Goal: Information Seeking & Learning: Compare options

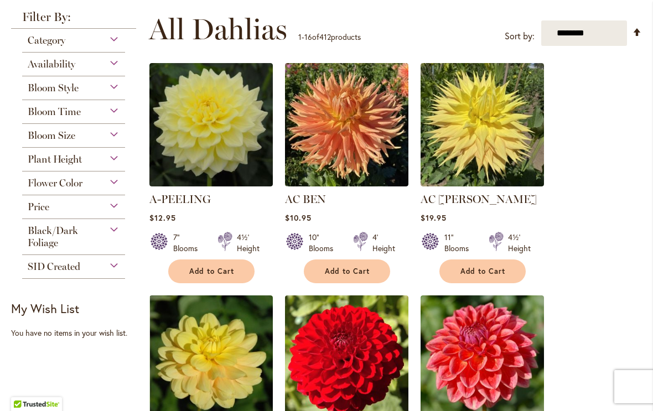
scroll to position [210, 0]
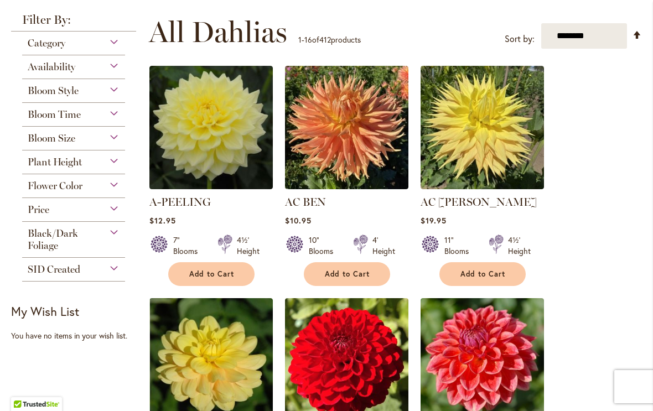
click at [55, 118] on span "Bloom Time" at bounding box center [54, 114] width 53 height 12
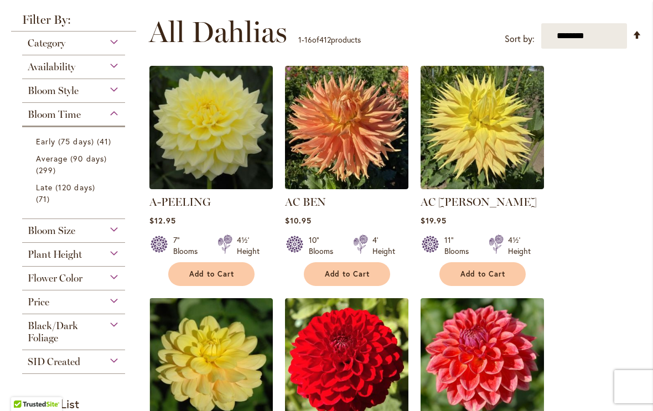
click at [97, 147] on span "41 items" at bounding box center [105, 142] width 17 height 12
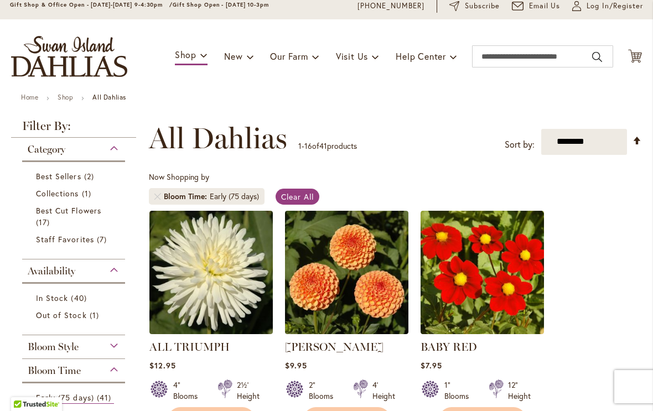
scroll to position [43, 0]
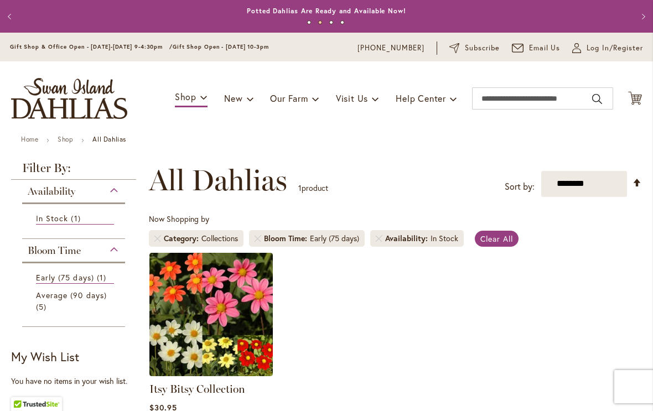
click at [232, 238] on div "Collections" at bounding box center [219, 238] width 37 height 11
click at [197, 236] on span "Category" at bounding box center [183, 238] width 38 height 11
click at [163, 239] on li "Category Collections" at bounding box center [196, 238] width 95 height 17
click at [160, 237] on link "Remove Category Collections" at bounding box center [157, 238] width 7 height 7
click at [164, 236] on span "Category" at bounding box center [183, 238] width 38 height 11
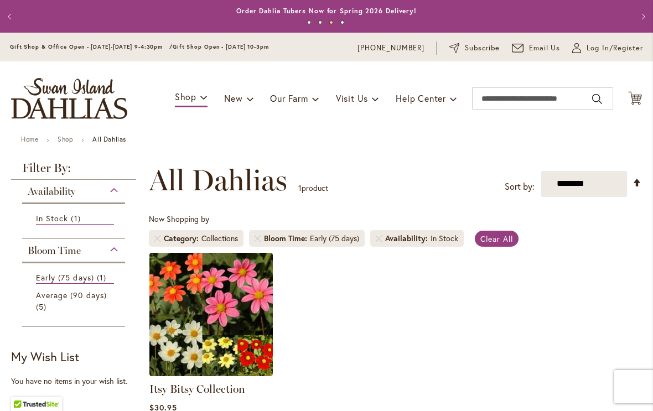
click at [159, 236] on link "Remove Category Collections" at bounding box center [157, 238] width 7 height 7
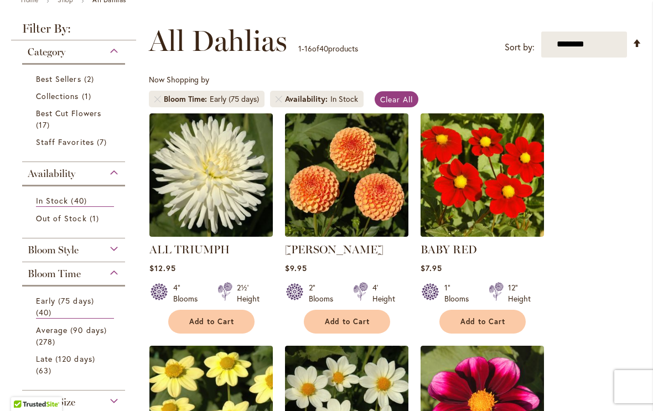
scroll to position [135, 0]
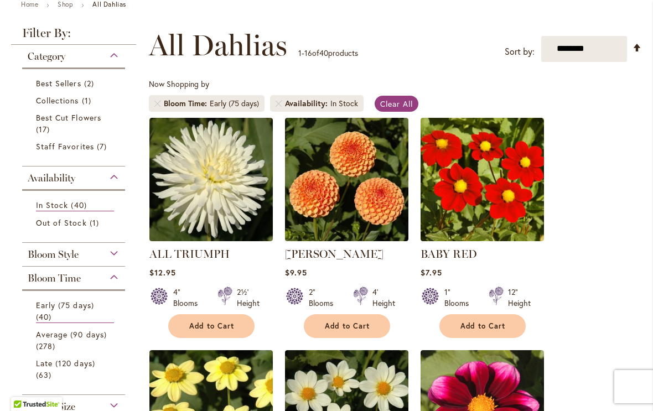
click at [40, 126] on span "17 items" at bounding box center [44, 129] width 17 height 12
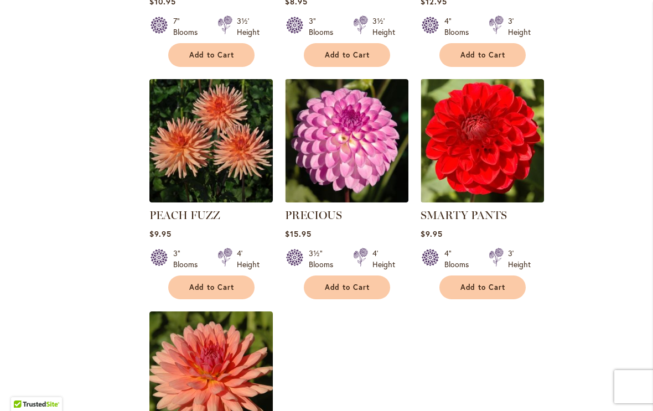
scroll to position [1142, 0]
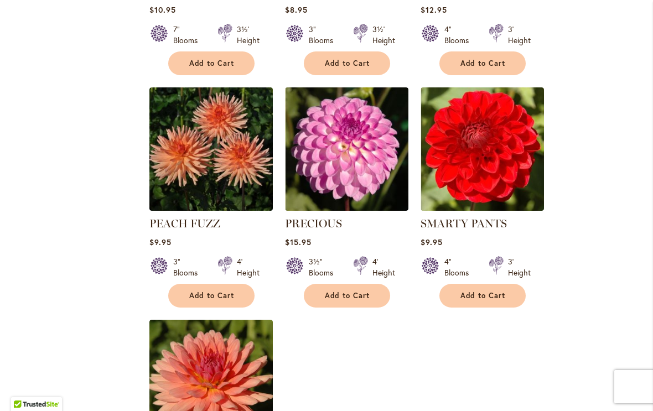
click at [501, 124] on img at bounding box center [482, 148] width 123 height 123
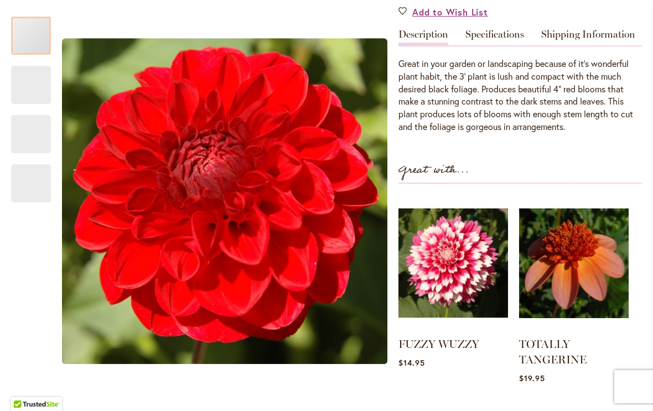
scroll to position [340, 0]
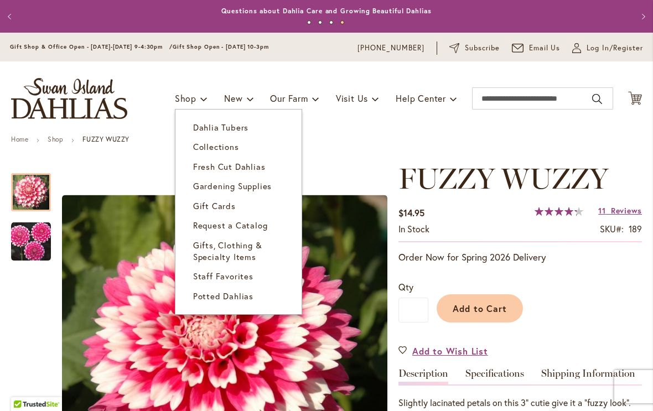
click at [229, 132] on span "Dahlia Tubers" at bounding box center [220, 127] width 55 height 11
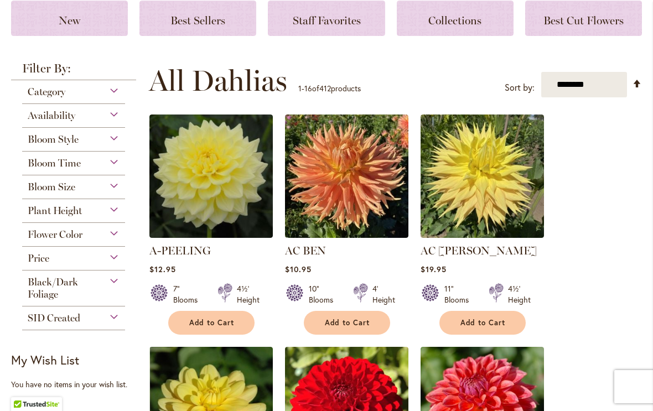
scroll to position [163, 0]
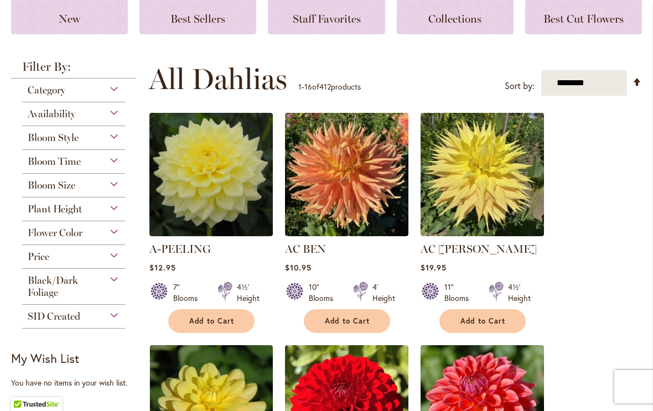
click at [29, 236] on span "Flower Color" at bounding box center [55, 233] width 55 height 12
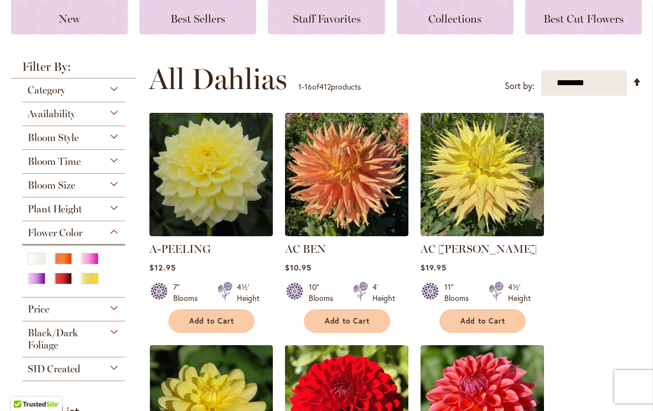
click at [61, 284] on div "Red" at bounding box center [63, 279] width 18 height 12
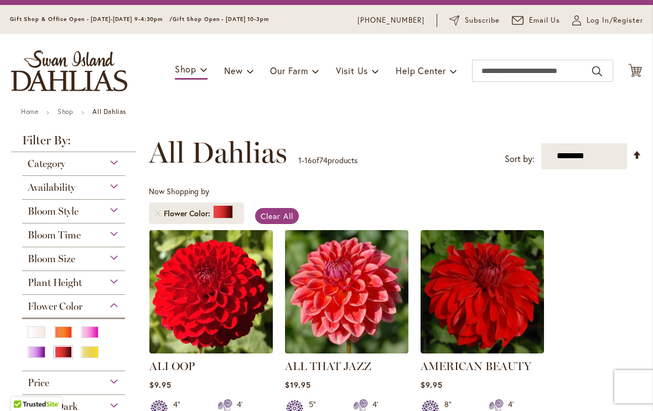
scroll to position [19, 0]
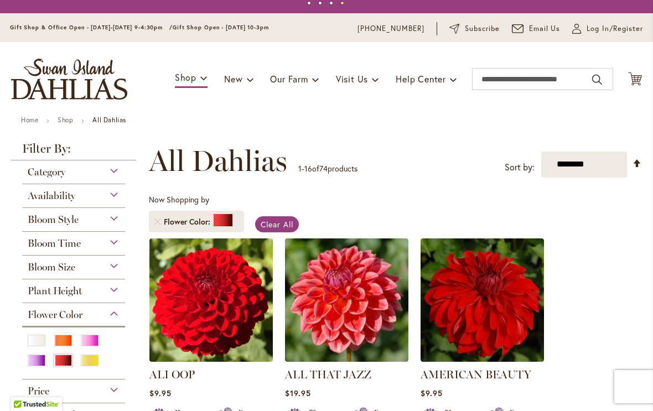
click at [25, 170] on div "Category" at bounding box center [73, 169] width 103 height 18
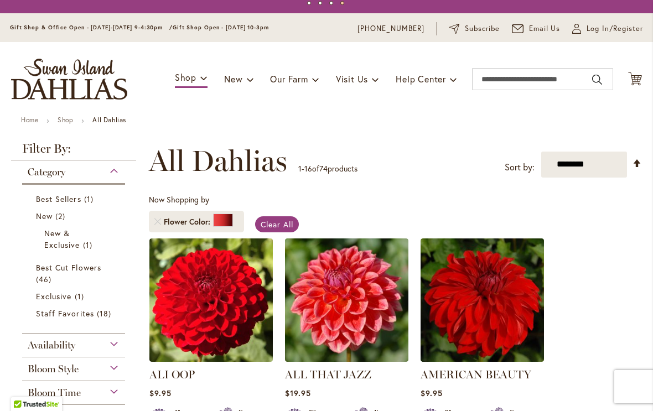
click at [41, 273] on link "Best Cut Flowers 46 items" at bounding box center [75, 273] width 78 height 23
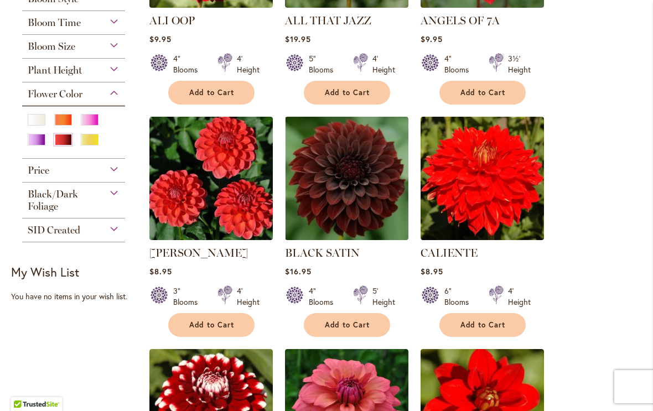
scroll to position [375, 0]
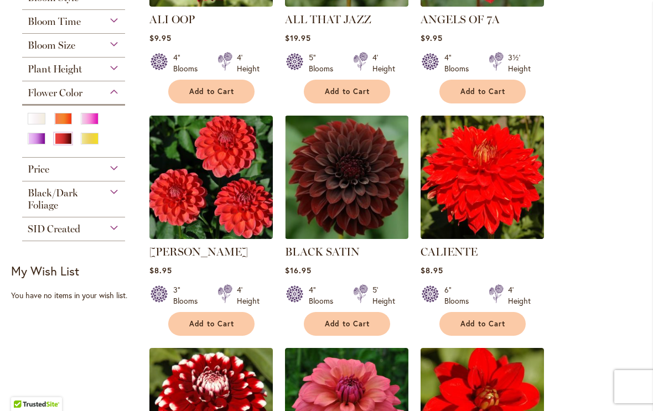
click at [359, 205] on img at bounding box center [346, 177] width 123 height 123
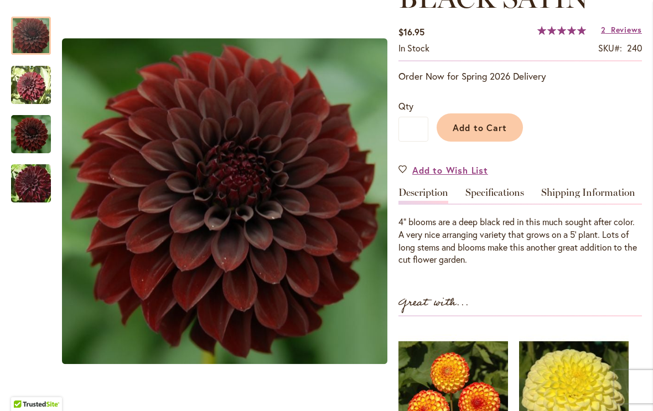
scroll to position [182, 0]
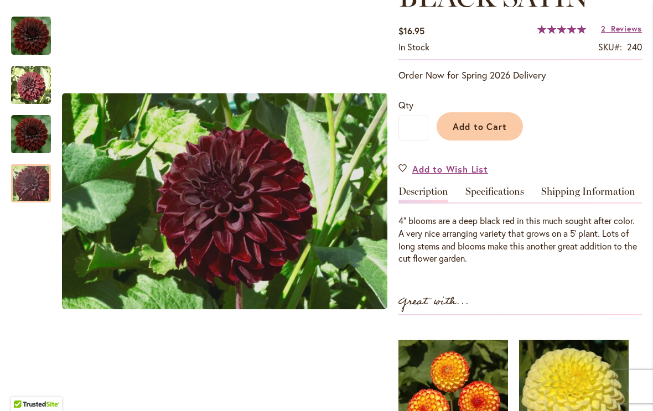
click at [23, 176] on img "BLACK SATIN" at bounding box center [31, 183] width 80 height 53
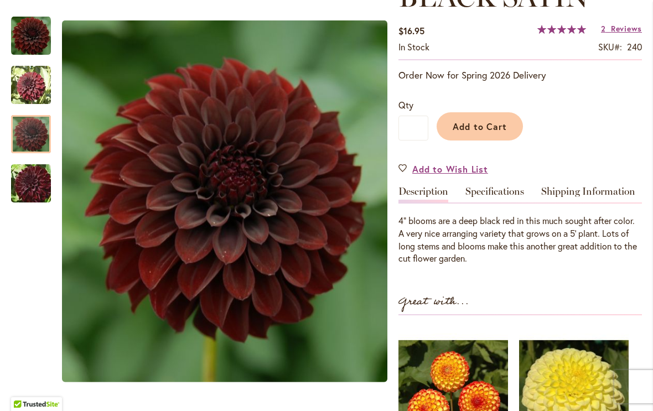
click at [27, 140] on img "BLACK SATIN" at bounding box center [31, 134] width 40 height 44
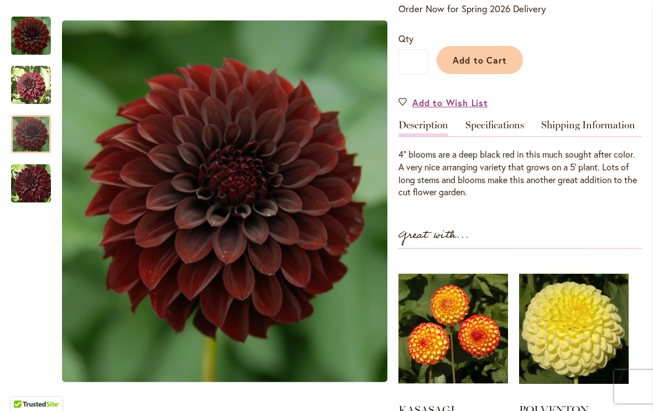
scroll to position [249, 0]
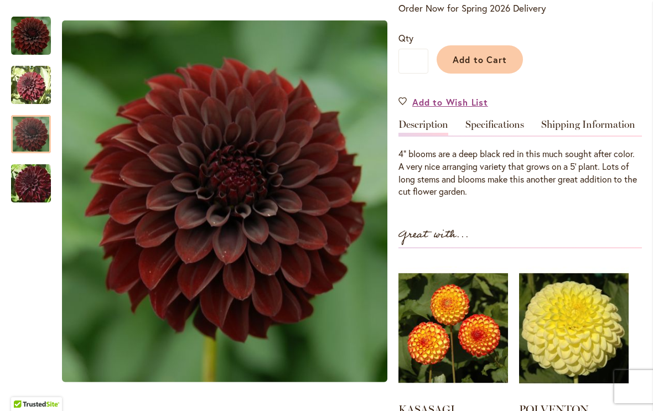
click at [490, 133] on link "Specifications" at bounding box center [494, 128] width 59 height 16
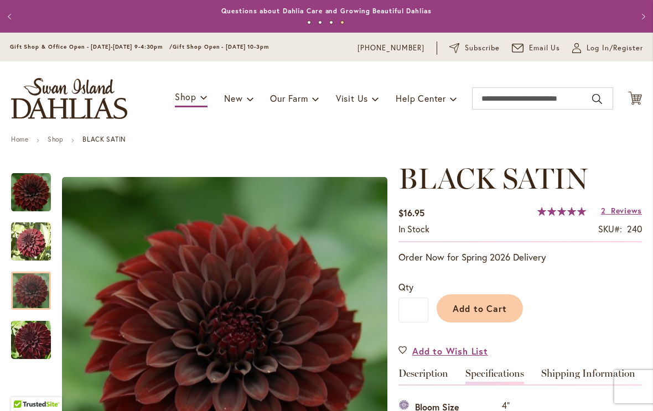
scroll to position [0, 0]
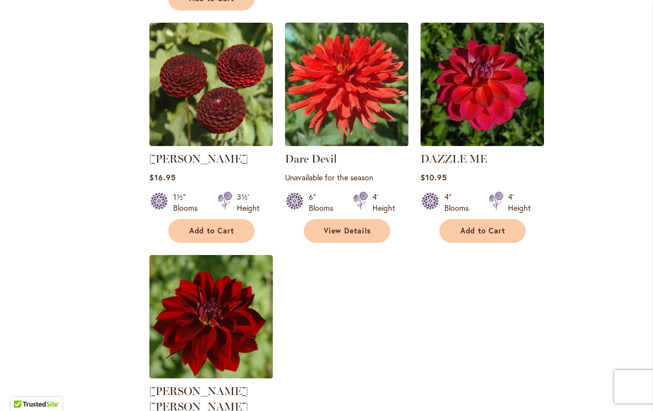
scroll to position [1176, 0]
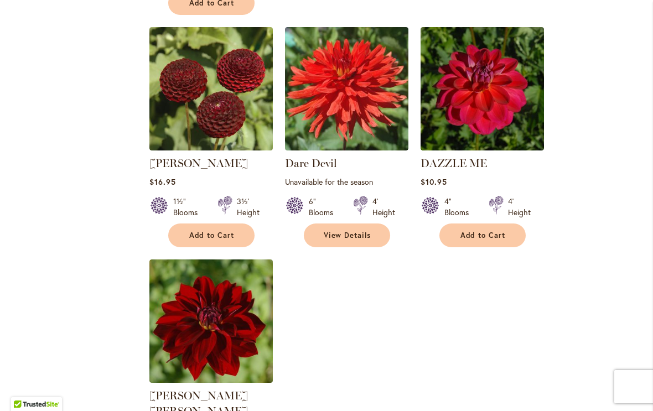
click at [169, 309] on img at bounding box center [210, 321] width 123 height 123
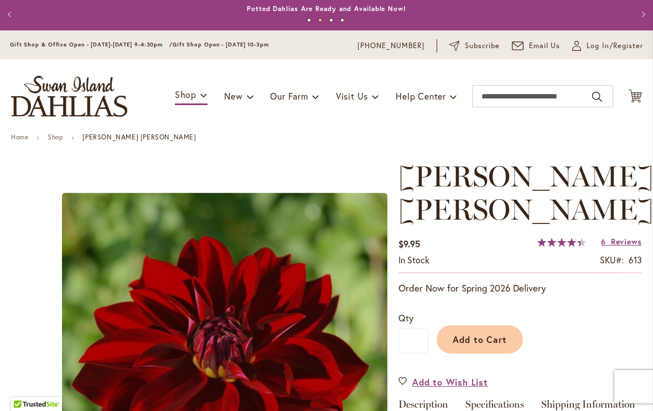
scroll to position [-5, 0]
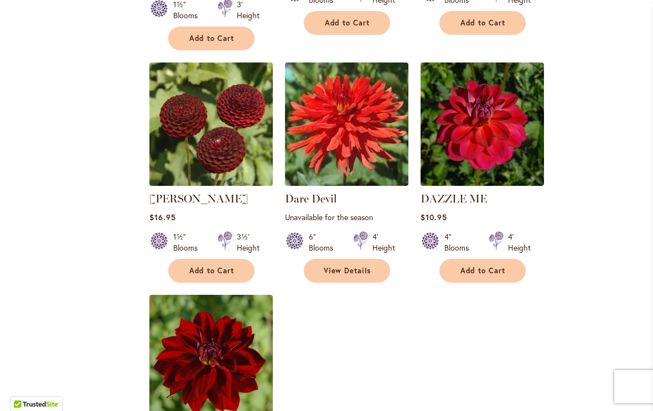
scroll to position [1141, 0]
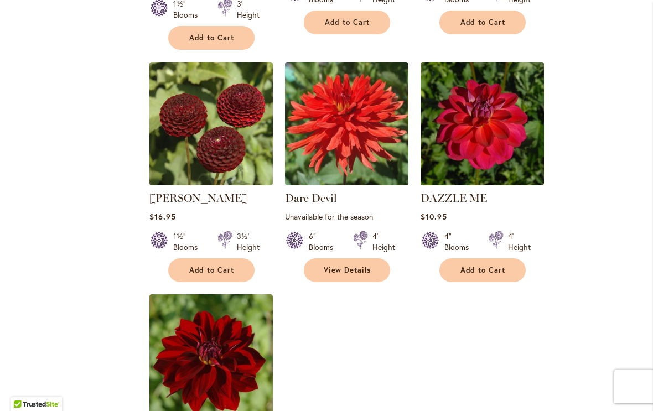
click at [503, 134] on img at bounding box center [482, 123] width 123 height 123
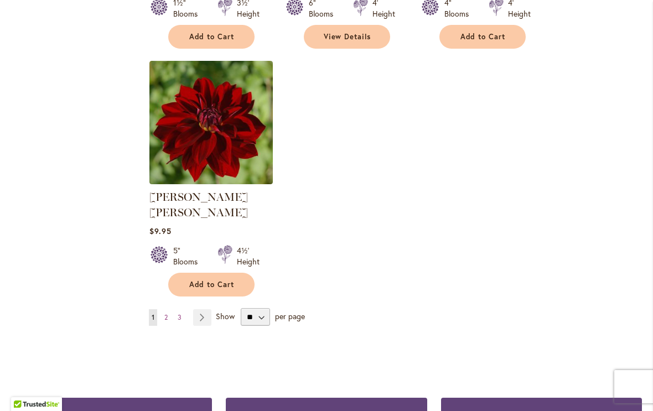
scroll to position [1376, 0]
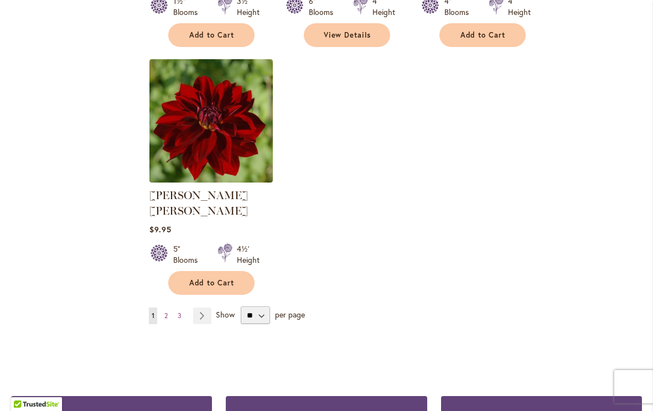
click at [170, 308] on link "Page 2" at bounding box center [166, 316] width 9 height 17
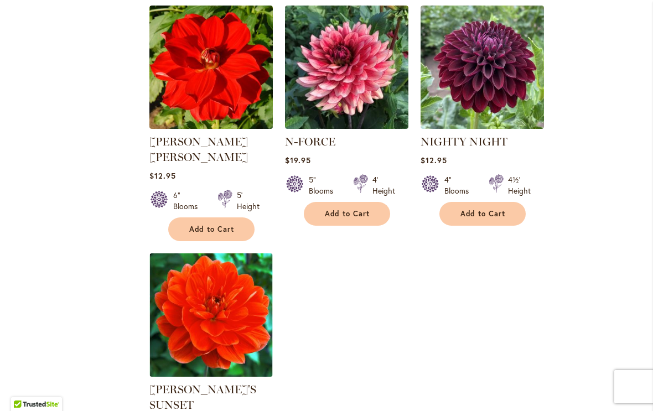
scroll to position [1205, 0]
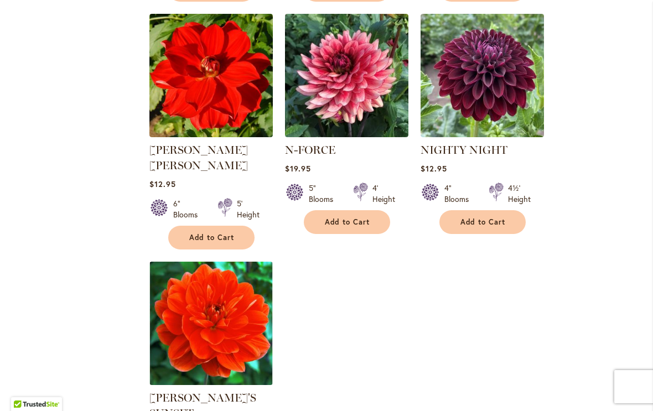
click at [504, 72] on img at bounding box center [482, 75] width 123 height 123
click at [526, 99] on img at bounding box center [482, 75] width 123 height 123
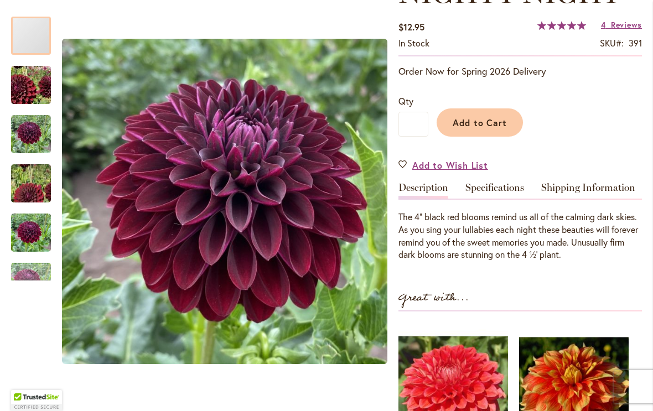
scroll to position [202, 0]
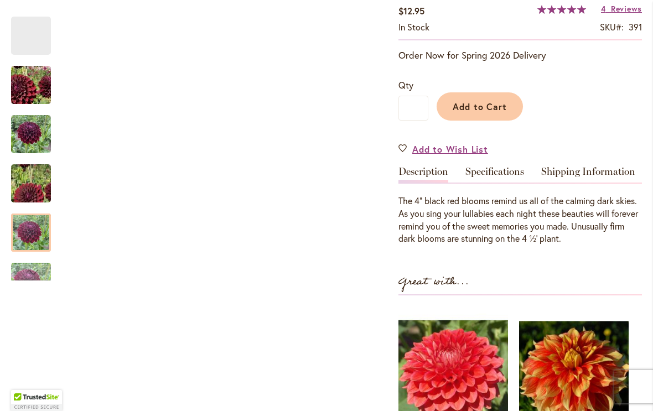
click at [42, 221] on img "Nighty Night" at bounding box center [31, 232] width 40 height 53
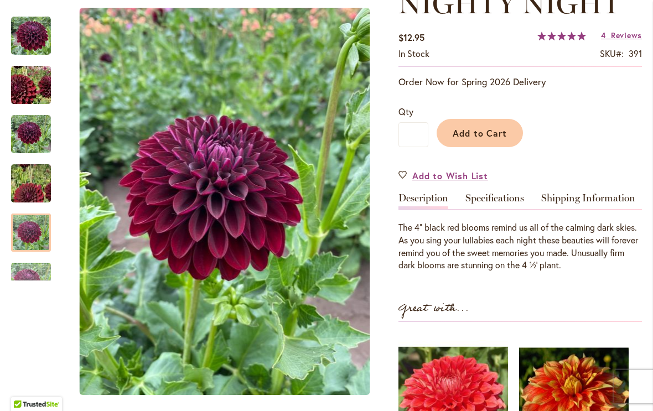
scroll to position [169, 0]
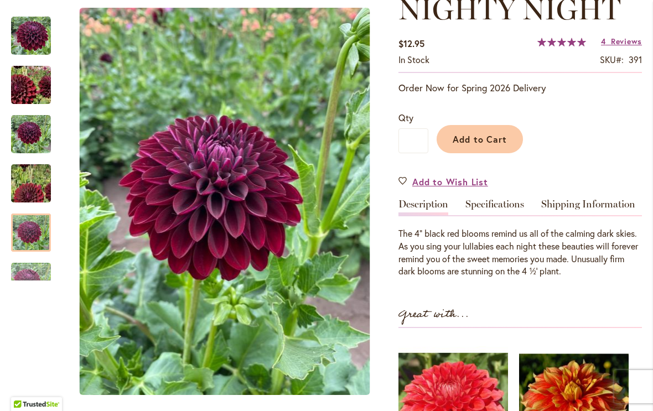
click at [19, 81] on img "Nighty Night" at bounding box center [31, 85] width 79 height 76
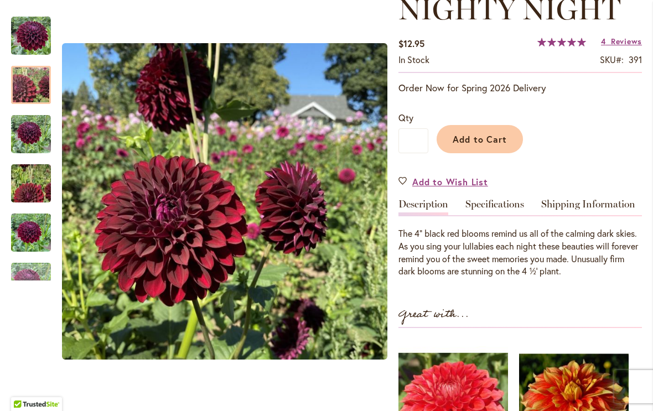
click at [614, 39] on span "Reviews" at bounding box center [626, 41] width 31 height 11
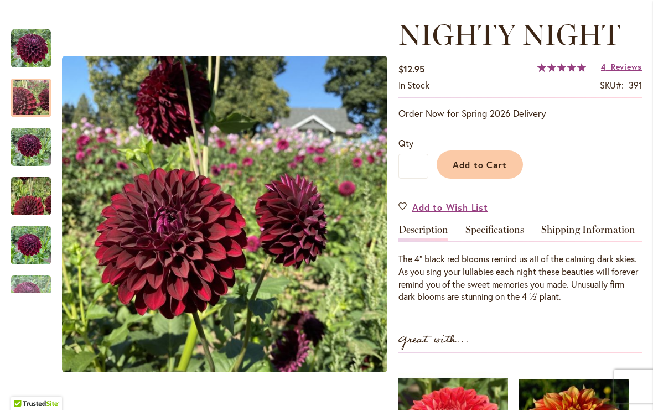
scroll to position [143, 0]
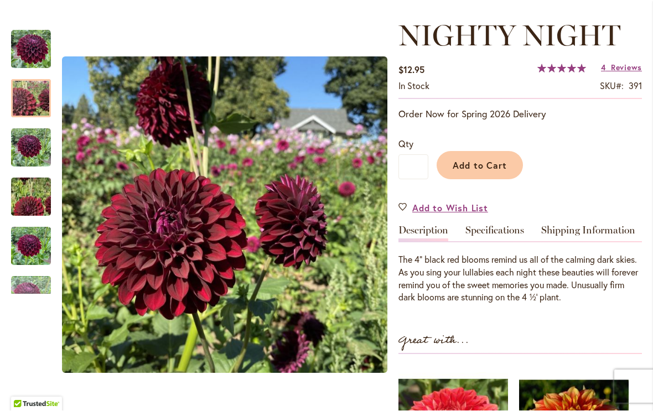
click at [517, 230] on link "Specifications" at bounding box center [494, 234] width 59 height 16
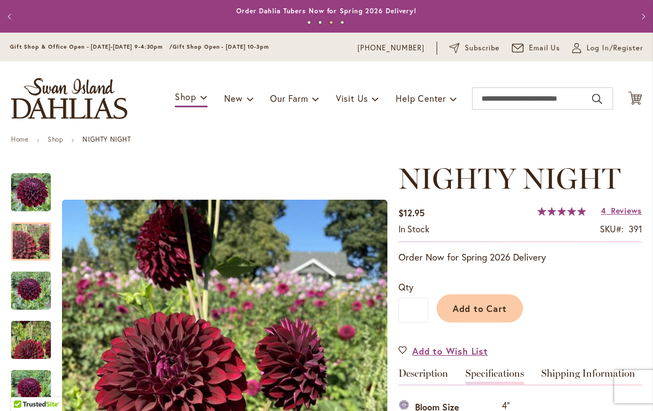
scroll to position [0, 0]
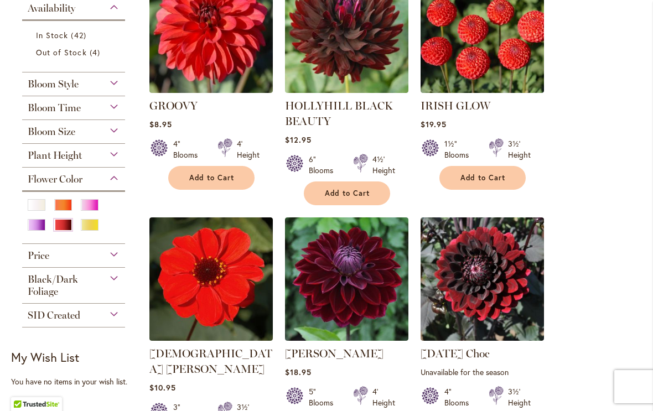
scroll to position [291, 0]
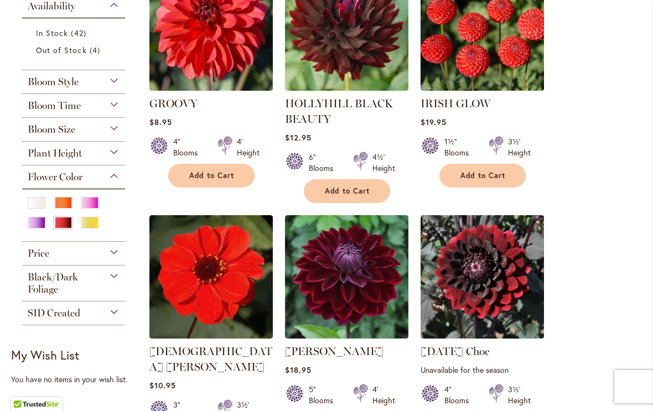
click at [33, 229] on div "Purple" at bounding box center [37, 223] width 18 height 12
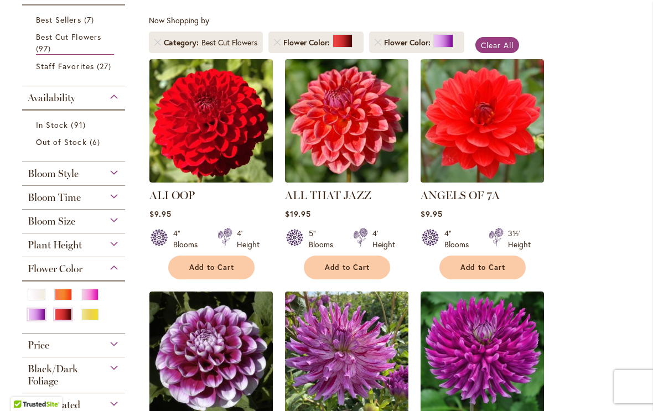
scroll to position [201, 0]
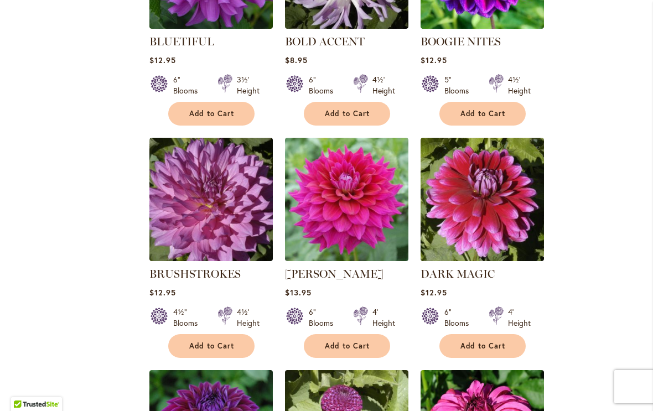
scroll to position [820, 0]
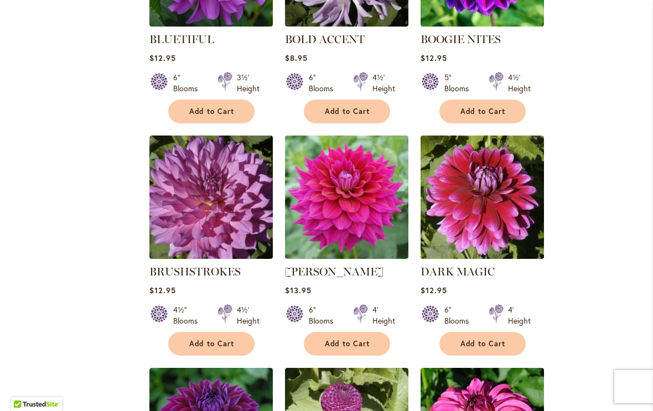
click at [469, 215] on img at bounding box center [482, 197] width 123 height 123
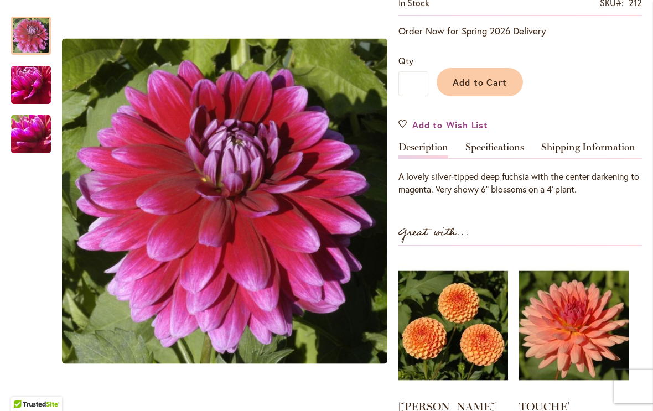
scroll to position [225, 0]
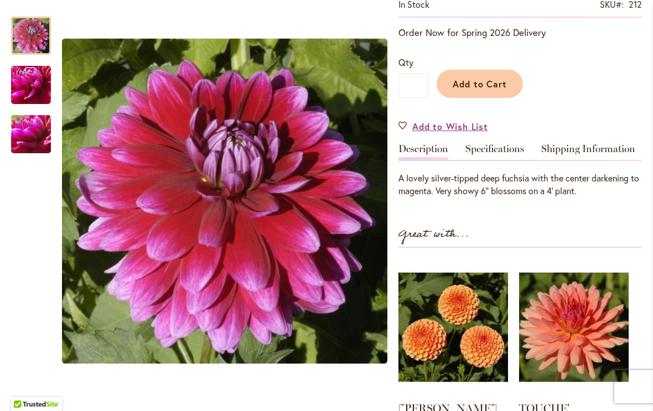
click at [34, 131] on img "DARK MAGIC" at bounding box center [31, 135] width 80 height 60
